Goal: Transaction & Acquisition: Purchase product/service

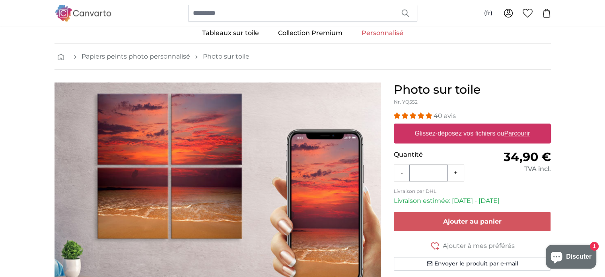
scroll to position [17, 0]
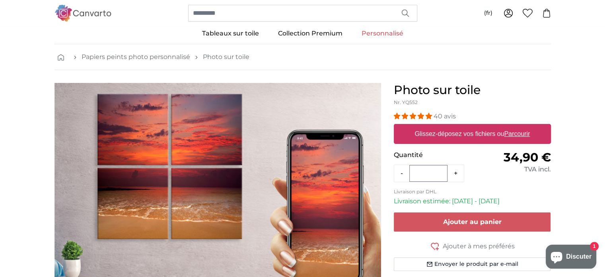
click at [513, 134] on u "Parcourir" at bounding box center [517, 133] width 26 height 7
click at [513, 126] on input "Glissez-déposez vos fichiers ou Parcourir" at bounding box center [472, 125] width 157 height 2
type input "**********"
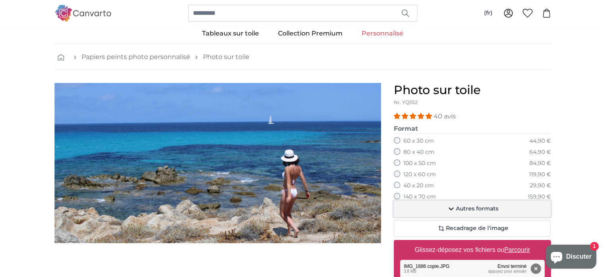
click at [451, 208] on icon "button" at bounding box center [451, 208] width 5 height 3
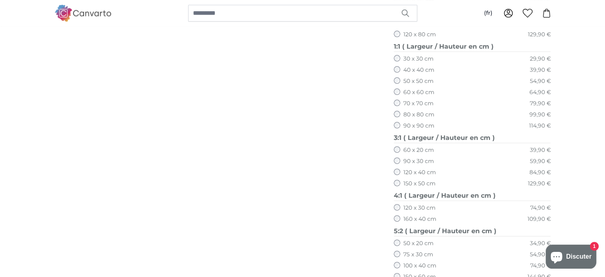
scroll to position [322, 0]
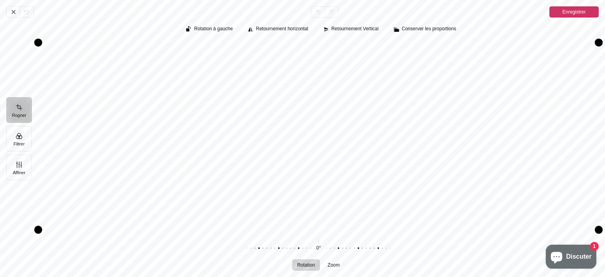
drag, startPoint x: 428, startPoint y: 200, endPoint x: 405, endPoint y: 207, distance: 23.6
click at [405, 207] on div "Pintura" at bounding box center [318, 135] width 561 height 189
click at [16, 14] on icon "Pintura" at bounding box center [13, 12] width 6 height 6
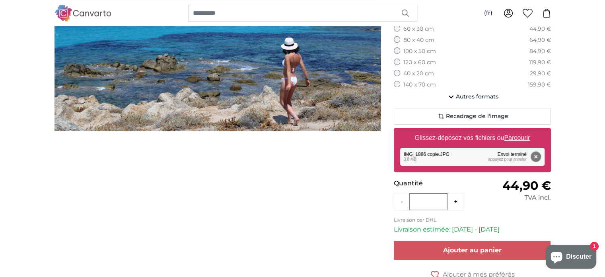
scroll to position [90, 0]
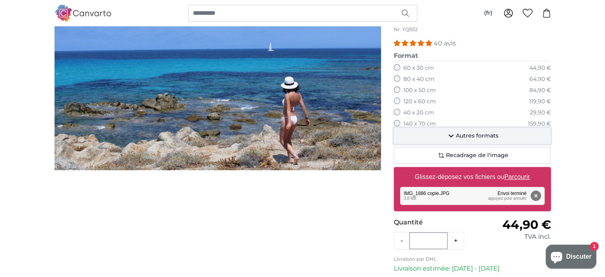
click at [451, 133] on icon "button" at bounding box center [452, 136] width 10 height 10
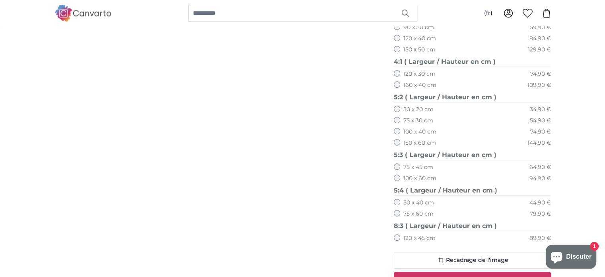
scroll to position [465, 0]
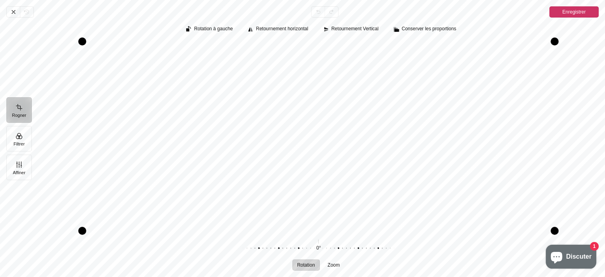
drag, startPoint x: 390, startPoint y: 150, endPoint x: 392, endPoint y: 133, distance: 16.8
click at [392, 133] on div "Pintura" at bounding box center [318, 135] width 561 height 189
drag, startPoint x: 392, startPoint y: 133, endPoint x: 390, endPoint y: 148, distance: 15.3
click at [390, 148] on div "Pintura" at bounding box center [318, 135] width 561 height 189
drag, startPoint x: 390, startPoint y: 148, endPoint x: 385, endPoint y: 134, distance: 15.2
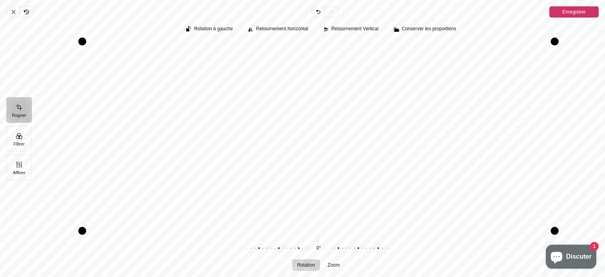
click at [385, 134] on div "Pintura" at bounding box center [318, 135] width 561 height 189
click at [11, 9] on icon "Pintura" at bounding box center [13, 12] width 6 height 6
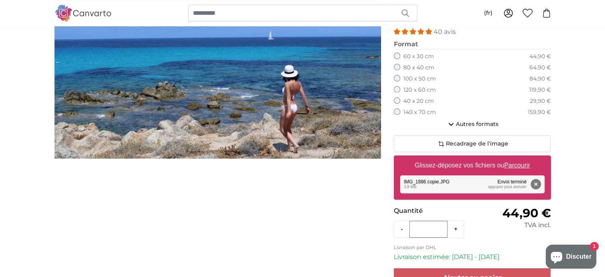
scroll to position [22, 0]
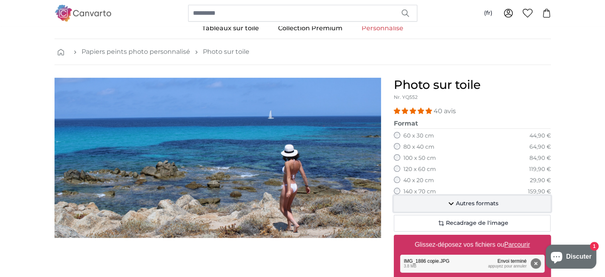
click at [462, 200] on span "Autres formats" at bounding box center [477, 203] width 43 height 8
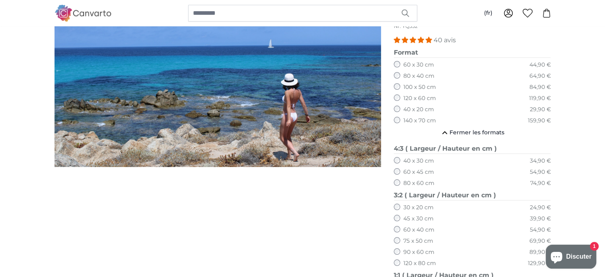
scroll to position [92, 0]
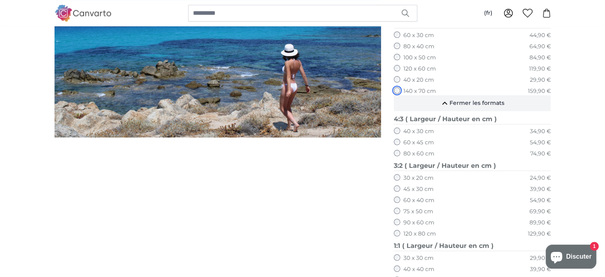
scroll to position [122, 0]
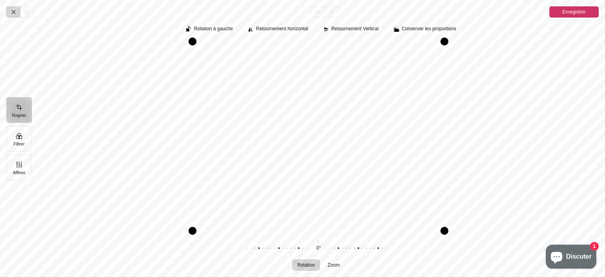
click at [13, 12] on icon "Pintura" at bounding box center [13, 11] width 3 height 3
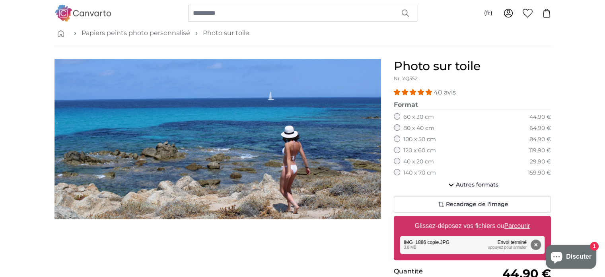
scroll to position [39, 0]
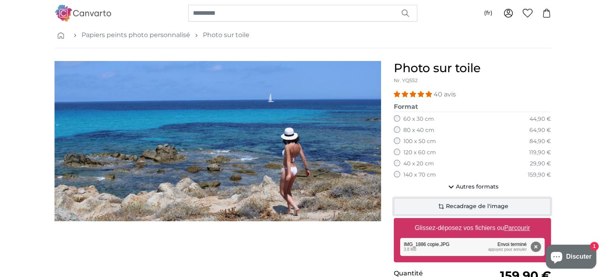
click at [447, 207] on span "Recadrage de l'image" at bounding box center [477, 206] width 62 height 8
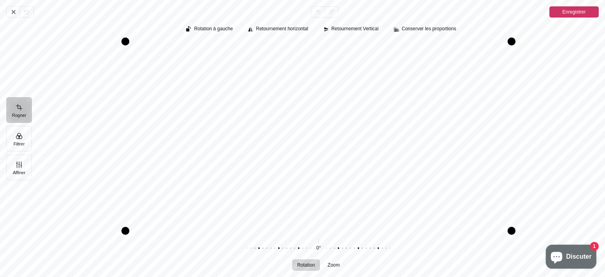
scroll to position [39, 0]
click at [10, 14] on icon "Pintura" at bounding box center [13, 12] width 6 height 6
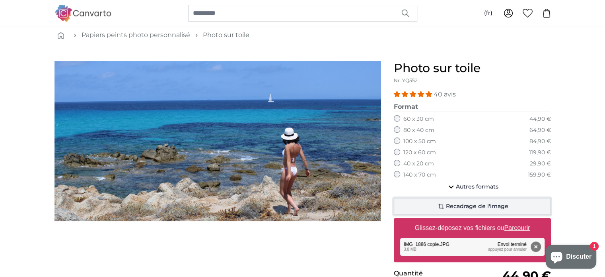
click at [455, 204] on span "Recadrage de l'image" at bounding box center [477, 206] width 62 height 8
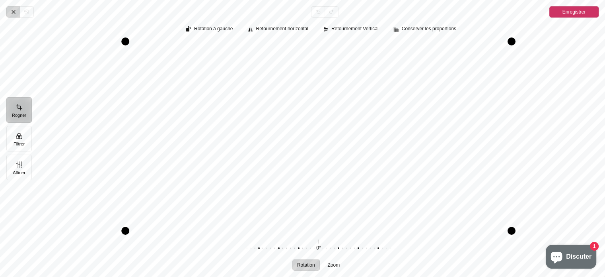
click at [15, 15] on span "Annuler" at bounding box center [13, 11] width 14 height 11
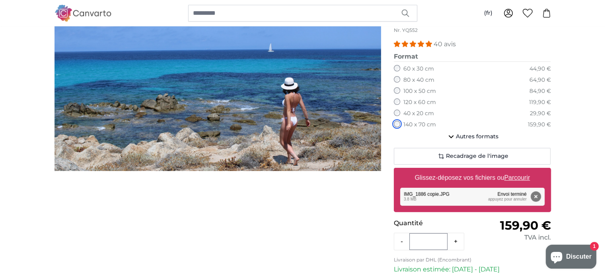
scroll to position [24, 0]
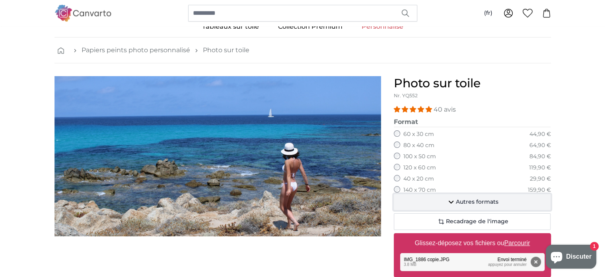
click at [456, 199] on span "Autres formats" at bounding box center [477, 202] width 43 height 8
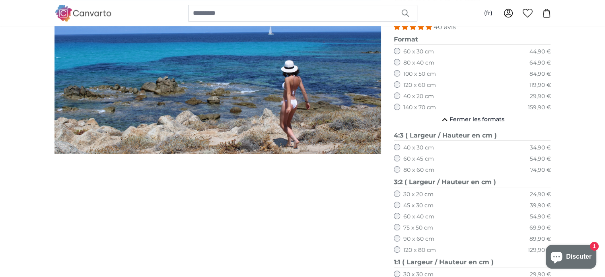
scroll to position [106, 0]
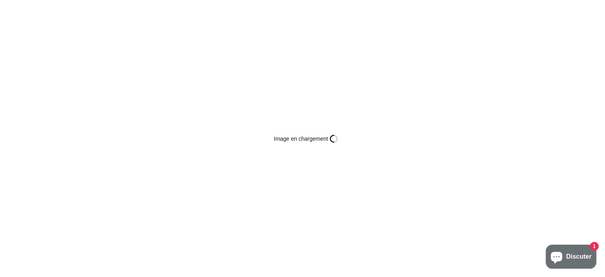
click at [396, 250] on div "Image en chargement Busy" at bounding box center [302, 138] width 605 height 277
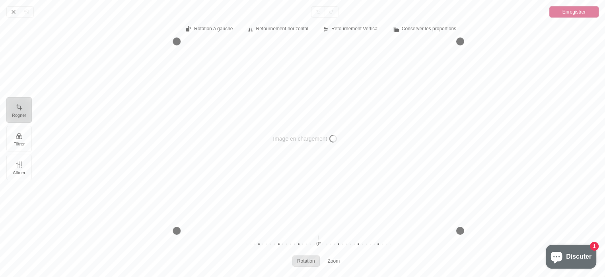
click at [396, 250] on div "Image en chargement Busy" at bounding box center [302, 138] width 605 height 277
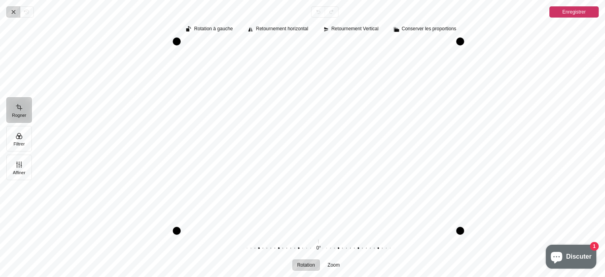
click at [14, 14] on icon "Pintura" at bounding box center [13, 12] width 6 height 6
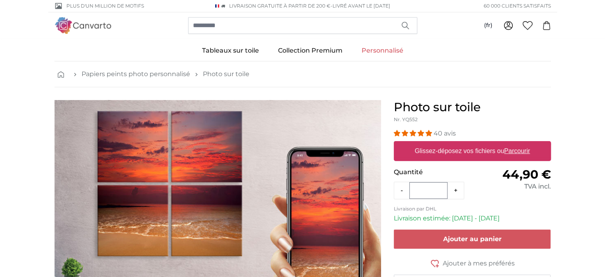
click at [519, 149] on u "Parcourir" at bounding box center [517, 150] width 26 height 7
click at [519, 143] on input "Glissez-déposez vos fichiers ou Parcourir" at bounding box center [472, 142] width 157 height 2
type input "**********"
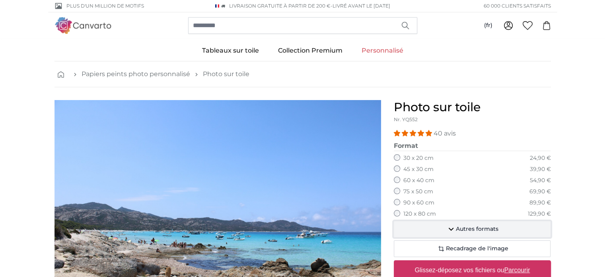
click at [473, 226] on span "Autres formats" at bounding box center [477, 229] width 43 height 8
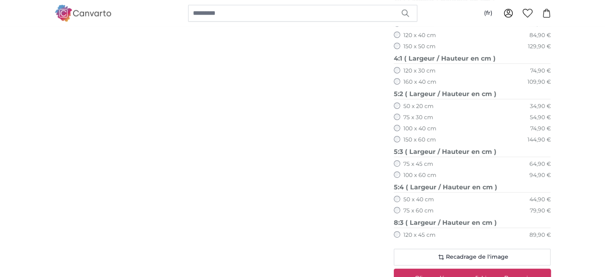
scroll to position [462, 0]
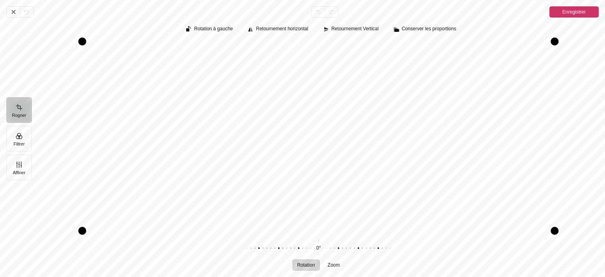
drag, startPoint x: 404, startPoint y: 174, endPoint x: 408, endPoint y: 155, distance: 18.7
click at [408, 155] on div "Pintura" at bounding box center [318, 135] width 561 height 189
click at [12, 11] on icon "Pintura" at bounding box center [13, 11] width 3 height 3
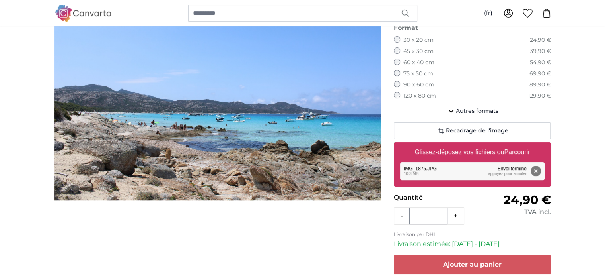
scroll to position [118, 0]
click at [518, 150] on u "Parcourir" at bounding box center [517, 151] width 26 height 7
click at [518, 144] on input "Glissez-déposez vos fichiers ou Parcourir" at bounding box center [472, 143] width 157 height 2
type input "**********"
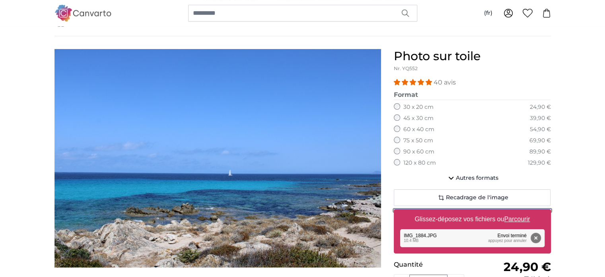
scroll to position [51, 0]
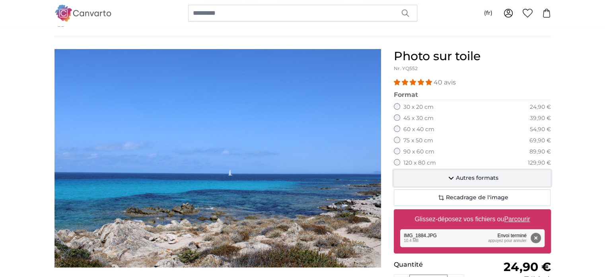
click at [453, 178] on icon "button" at bounding box center [452, 178] width 10 height 10
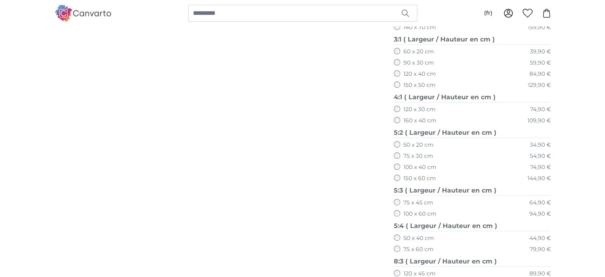
scroll to position [422, 0]
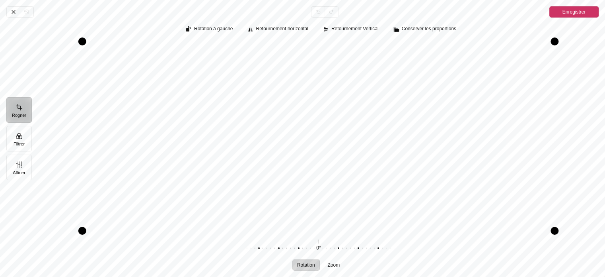
drag, startPoint x: 396, startPoint y: 216, endPoint x: 398, endPoint y: 191, distance: 25.6
click at [398, 191] on div "Pintura" at bounding box center [318, 135] width 561 height 189
drag, startPoint x: 398, startPoint y: 191, endPoint x: 400, endPoint y: 168, distance: 23.1
click at [400, 168] on div "Pintura" at bounding box center [318, 135] width 561 height 189
drag, startPoint x: 419, startPoint y: 103, endPoint x: 398, endPoint y: 137, distance: 39.3
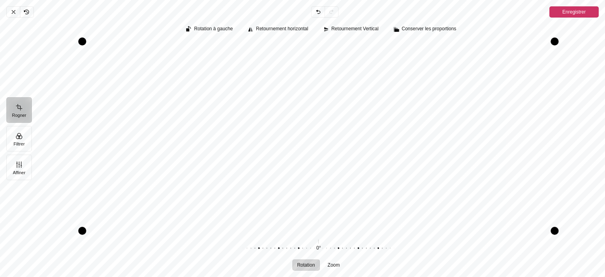
click at [398, 137] on div "Pintura" at bounding box center [318, 135] width 561 height 189
drag, startPoint x: 472, startPoint y: 149, endPoint x: 469, endPoint y: 129, distance: 20.4
click at [469, 129] on div "Pintura" at bounding box center [318, 135] width 561 height 189
drag, startPoint x: 253, startPoint y: 156, endPoint x: 246, endPoint y: 132, distance: 25.2
click at [246, 132] on div "Pintura" at bounding box center [318, 135] width 561 height 189
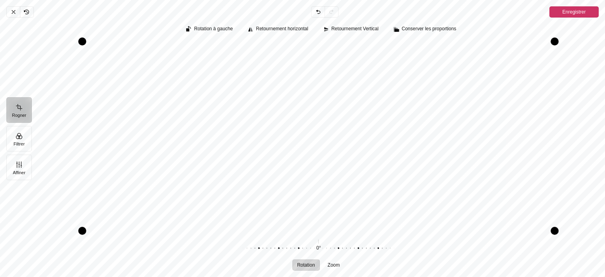
drag, startPoint x: 252, startPoint y: 140, endPoint x: 249, endPoint y: 156, distance: 15.7
click at [249, 156] on div "Pintura" at bounding box center [318, 135] width 561 height 189
click at [10, 11] on icon "Pintura" at bounding box center [13, 12] width 6 height 6
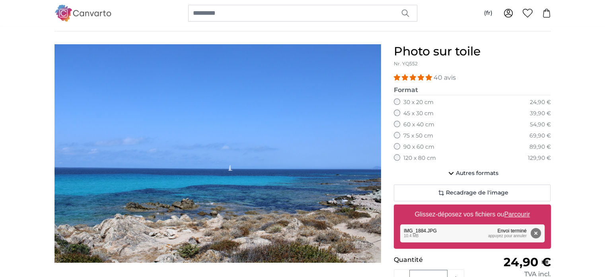
scroll to position [72, 0]
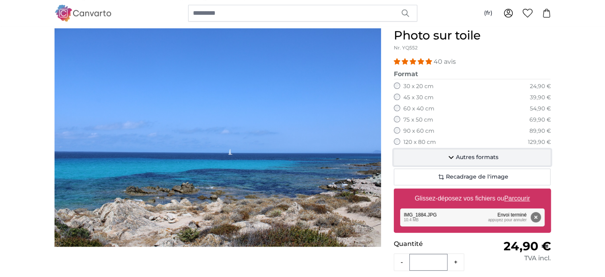
click at [468, 154] on span "Autres formats" at bounding box center [477, 157] width 43 height 8
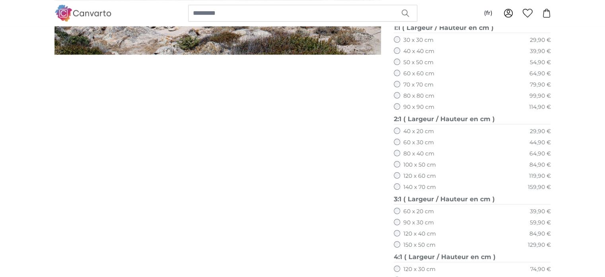
scroll to position [266, 0]
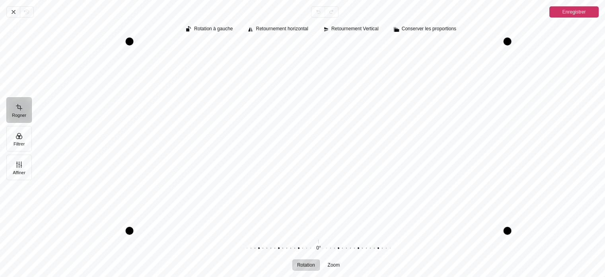
drag, startPoint x: 394, startPoint y: 185, endPoint x: 398, endPoint y: 172, distance: 13.8
click at [398, 172] on div "Pintura" at bounding box center [318, 135] width 561 height 189
drag, startPoint x: 398, startPoint y: 172, endPoint x: 397, endPoint y: 133, distance: 39.0
click at [397, 133] on div "Pintura" at bounding box center [318, 135] width 561 height 189
click at [14, 14] on icon "Pintura" at bounding box center [13, 12] width 6 height 6
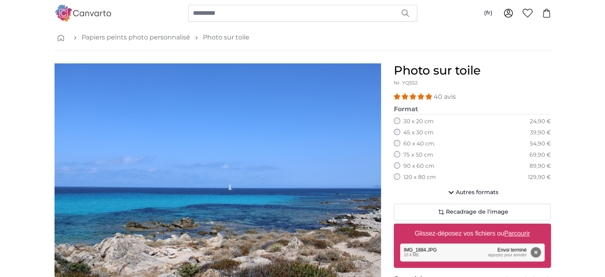
scroll to position [113, 0]
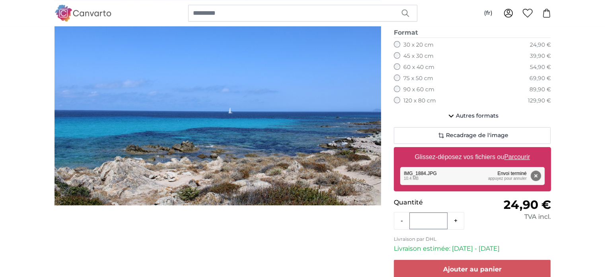
click at [507, 156] on u "Parcourir" at bounding box center [517, 156] width 26 height 7
click at [507, 149] on input "Glissez-déposez vos fichiers ou Parcourir" at bounding box center [472, 148] width 157 height 2
type input "**********"
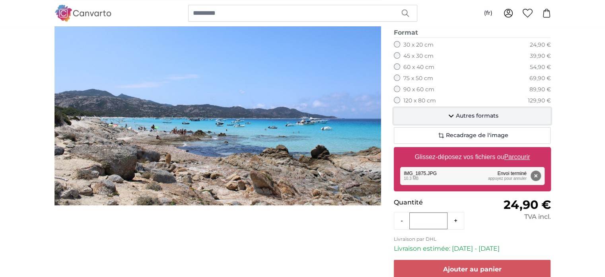
click at [452, 112] on icon "button" at bounding box center [452, 116] width 10 height 10
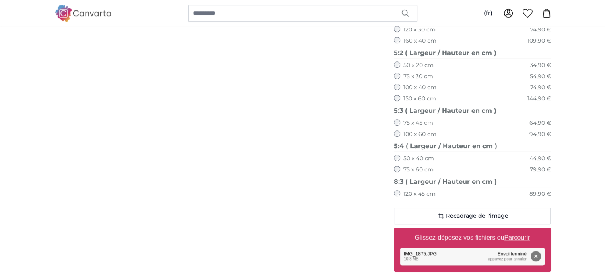
scroll to position [522, 0]
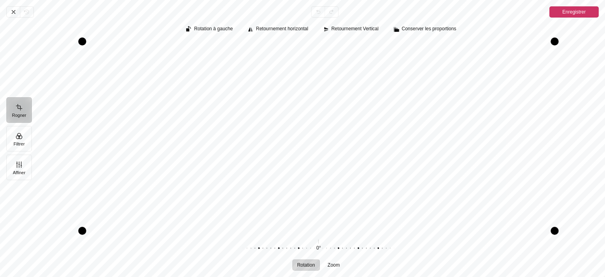
drag, startPoint x: 400, startPoint y: 79, endPoint x: 395, endPoint y: 68, distance: 11.4
click at [395, 68] on div "Pintura" at bounding box center [318, 135] width 561 height 189
click at [14, 15] on icon "Pintura" at bounding box center [13, 12] width 6 height 6
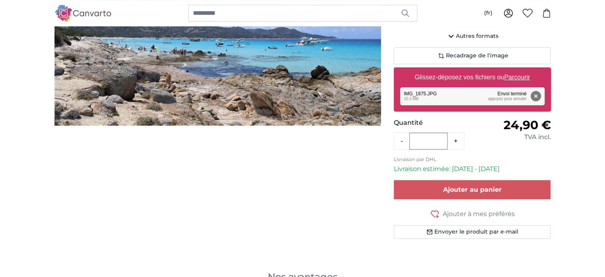
scroll to position [194, 0]
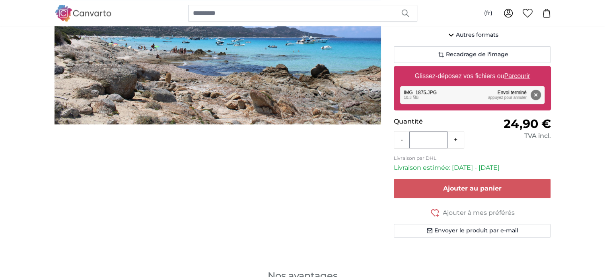
click at [516, 74] on u "Parcourir" at bounding box center [517, 75] width 26 height 7
click at [516, 68] on input "Glissez-déposez vos fichiers ou Parcourir" at bounding box center [472, 67] width 157 height 2
type input "**********"
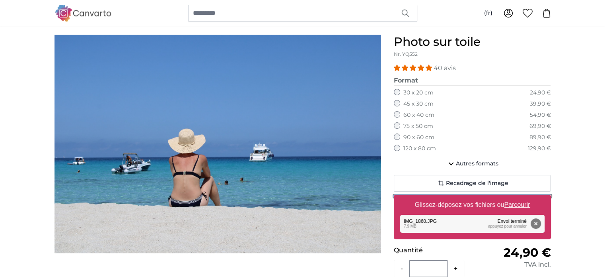
scroll to position [66, 0]
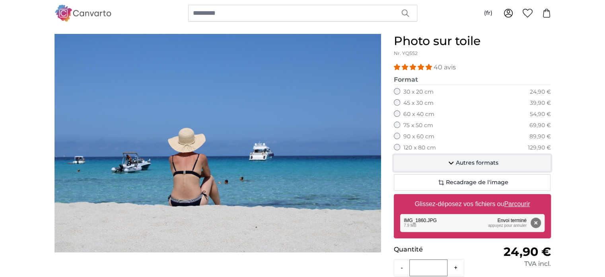
click at [487, 161] on span "Autres formats" at bounding box center [477, 163] width 43 height 8
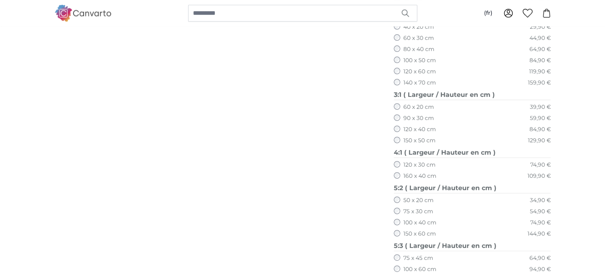
scroll to position [381, 0]
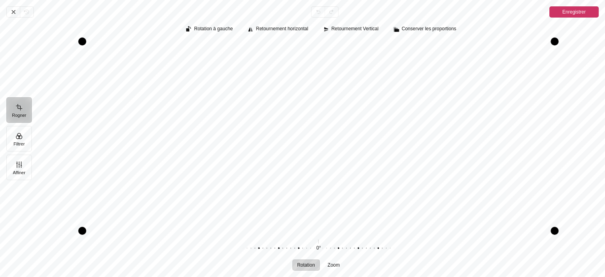
drag, startPoint x: 391, startPoint y: 203, endPoint x: 390, endPoint y: 178, distance: 24.3
click at [390, 178] on div "Pintura" at bounding box center [318, 135] width 561 height 189
click at [12, 14] on icon "Pintura" at bounding box center [13, 11] width 3 height 3
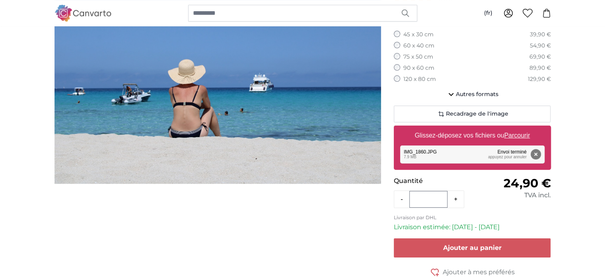
scroll to position [148, 0]
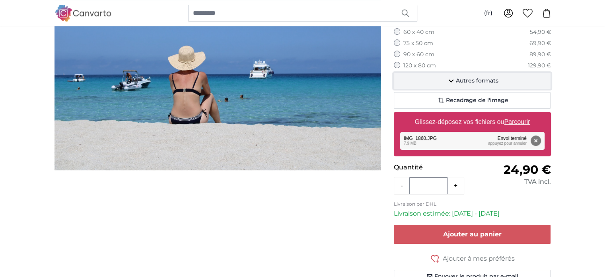
click at [455, 81] on icon "button" at bounding box center [452, 81] width 10 height 10
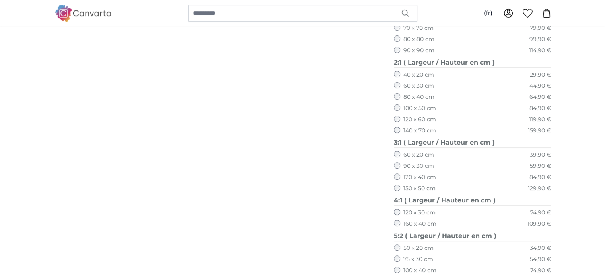
scroll to position [317, 0]
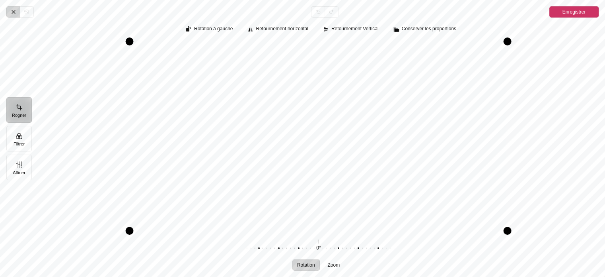
click at [11, 9] on icon "Pintura" at bounding box center [13, 12] width 6 height 6
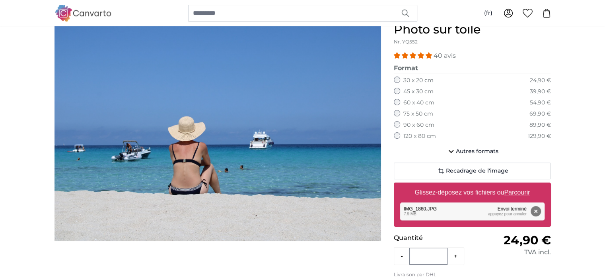
scroll to position [79, 0]
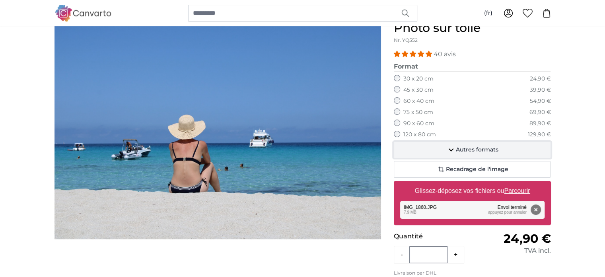
click at [455, 146] on icon "button" at bounding box center [452, 150] width 10 height 10
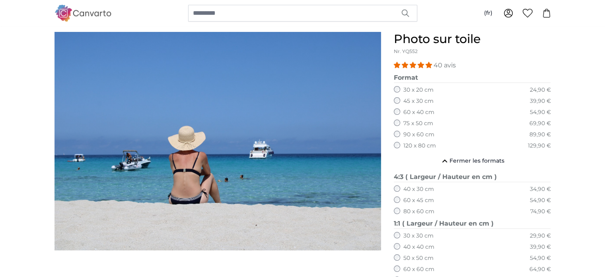
scroll to position [66, 0]
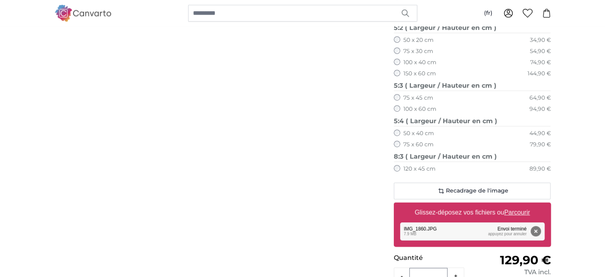
scroll to position [560, 0]
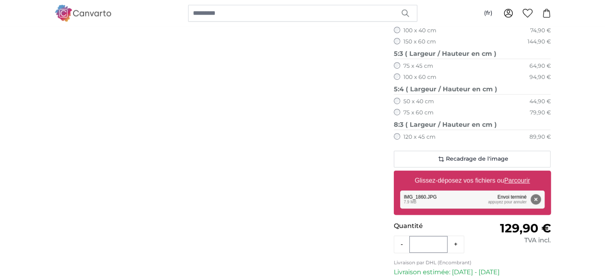
click at [513, 179] on u "Parcourir" at bounding box center [517, 180] width 26 height 7
click at [513, 173] on input "Glissez-déposez vos fichiers ou Parcourir" at bounding box center [472, 171] width 157 height 2
type input "**********"
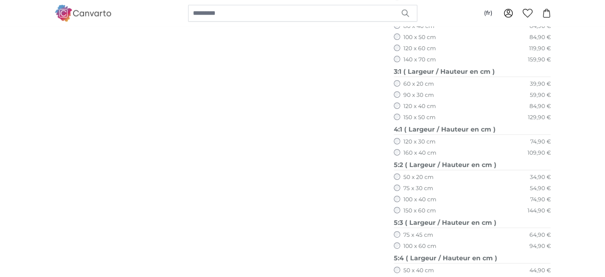
scroll to position [557, 0]
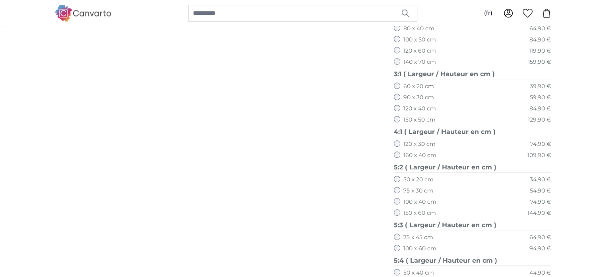
scroll to position [480, 0]
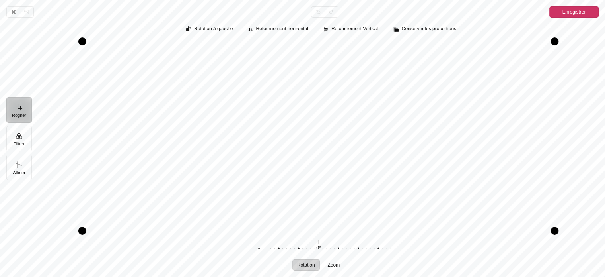
drag, startPoint x: 366, startPoint y: 151, endPoint x: 365, endPoint y: 120, distance: 30.7
click at [365, 120] on div "Pintura" at bounding box center [318, 135] width 561 height 189
click at [11, 13] on icon "Pintura" at bounding box center [13, 12] width 6 height 6
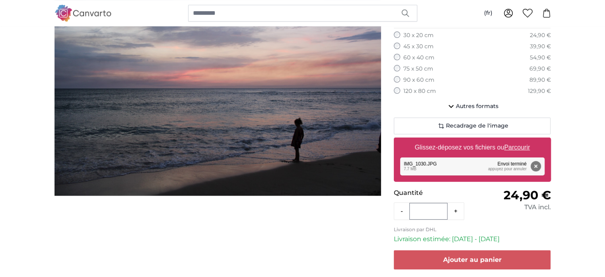
scroll to position [123, 0]
click at [518, 146] on u "Parcourir" at bounding box center [517, 147] width 26 height 7
click at [518, 140] on input "Glissez-déposez vos fichiers ou Parcourir" at bounding box center [472, 138] width 157 height 2
type input "**********"
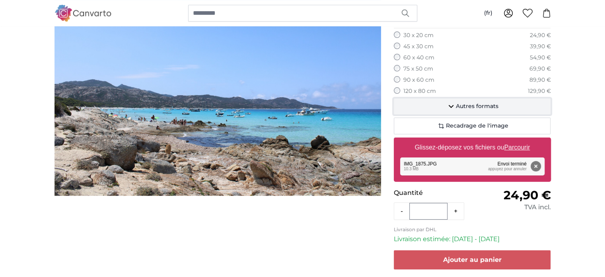
click at [447, 108] on icon "button" at bounding box center [452, 107] width 10 height 10
click at [0, 0] on icon "button" at bounding box center [0, 0] width 0 height 0
click at [447, 108] on icon "button" at bounding box center [452, 107] width 10 height 10
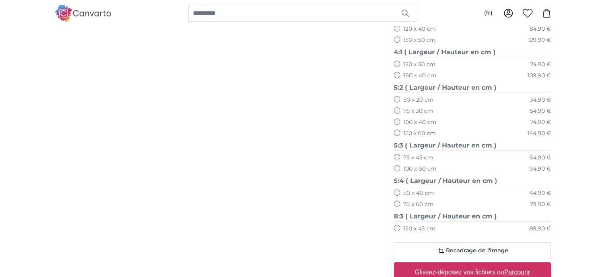
scroll to position [472, 0]
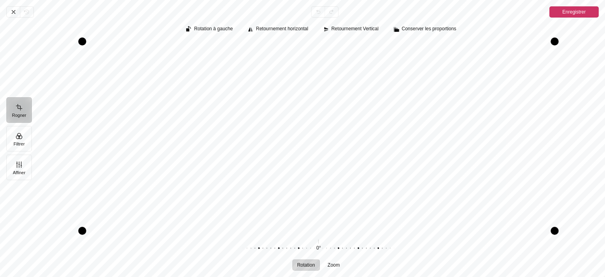
drag, startPoint x: 396, startPoint y: 130, endPoint x: 400, endPoint y: 109, distance: 21.9
click at [400, 109] on div "Pintura" at bounding box center [318, 135] width 561 height 189
click at [14, 11] on icon "Pintura" at bounding box center [13, 11] width 3 height 3
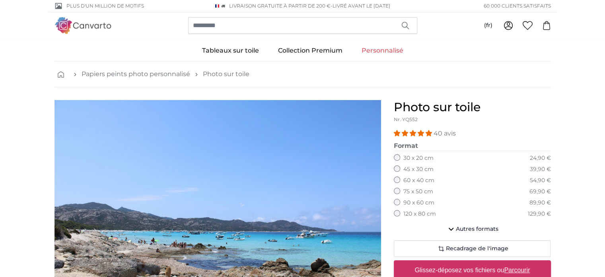
scroll to position [2, 0]
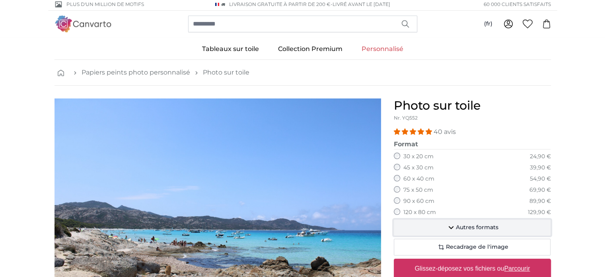
click at [485, 227] on span "Autres formats" at bounding box center [477, 227] width 43 height 8
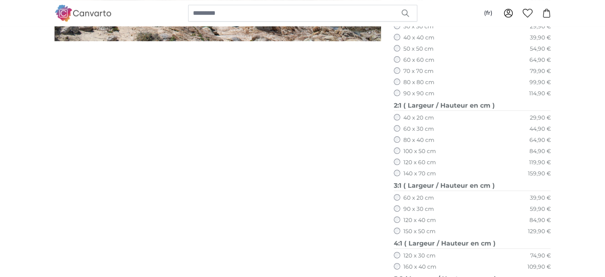
scroll to position [256, 0]
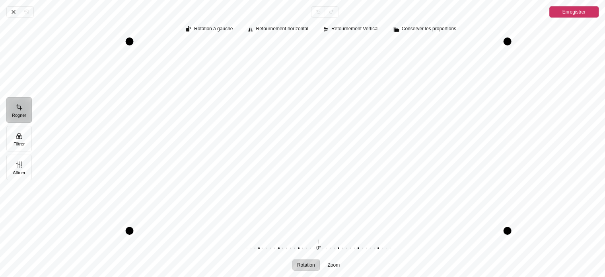
drag, startPoint x: 384, startPoint y: 176, endPoint x: 384, endPoint y: 165, distance: 10.7
click at [384, 165] on div "Pintura" at bounding box center [318, 135] width 561 height 189
drag, startPoint x: 432, startPoint y: 174, endPoint x: 433, endPoint y: 165, distance: 8.5
click at [433, 165] on div "Pintura" at bounding box center [318, 135] width 561 height 189
click at [569, 14] on span "Enregistrer" at bounding box center [574, 12] width 23 height 10
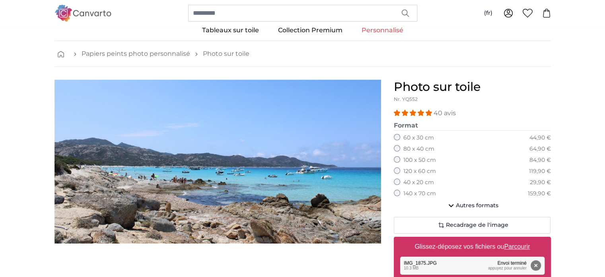
scroll to position [21, 0]
